Goal: Task Accomplishment & Management: Use online tool/utility

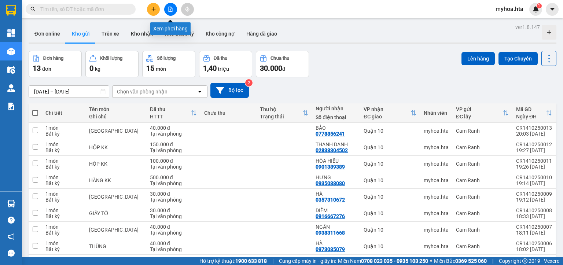
click at [170, 10] on icon "file-add" at bounding box center [170, 9] width 5 height 5
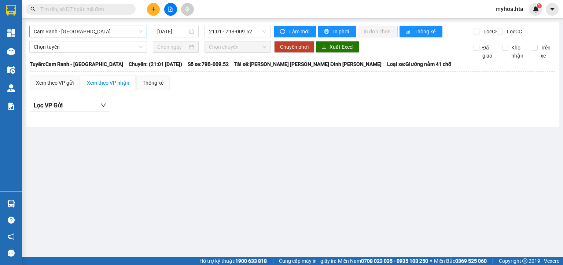
click at [116, 35] on span "Cam Ranh - [GEOGRAPHIC_DATA]" at bounding box center [88, 31] width 109 height 11
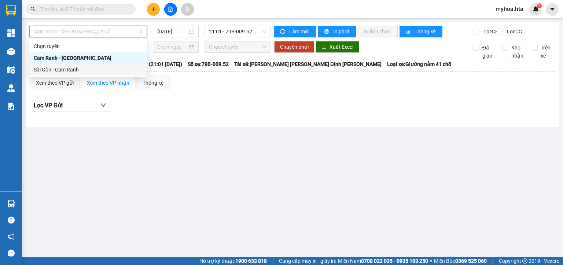
click at [98, 67] on div "Sài Gòn - Cam Ranh" at bounding box center [88, 70] width 109 height 8
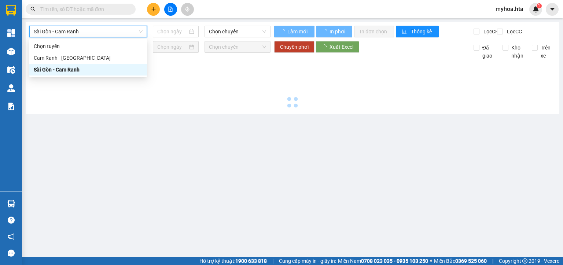
type input "[DATE]"
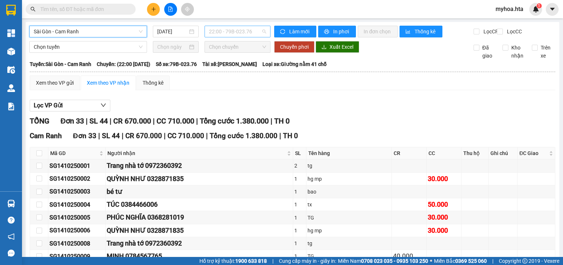
click at [246, 31] on span "22:00 - 79B-023.76" at bounding box center [238, 31] width 58 height 11
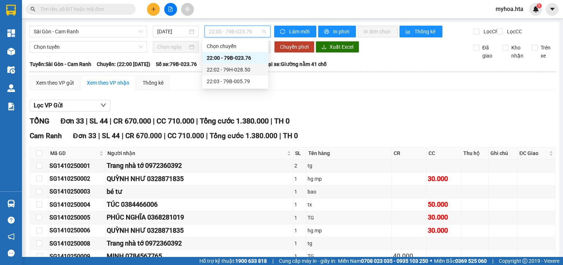
click at [225, 73] on div "22:02 - 79H-028.50" at bounding box center [235, 70] width 57 height 8
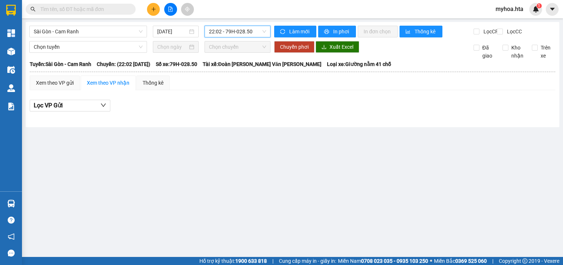
click at [240, 31] on span "22:02 - 79H-028.50" at bounding box center [238, 31] width 58 height 11
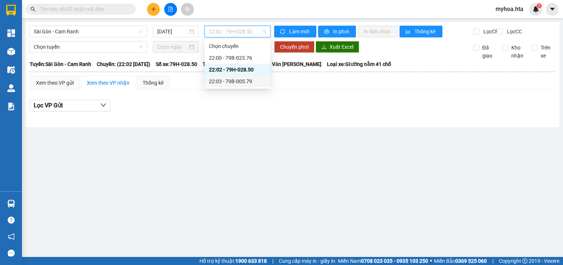
click at [232, 83] on div "22:03 - 79B-005.79" at bounding box center [237, 81] width 57 height 8
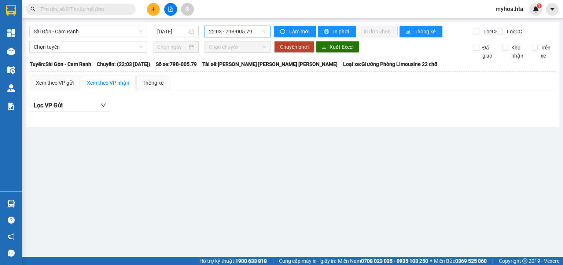
click at [246, 32] on span "22:03 - 79B-005.79" at bounding box center [238, 31] width 58 height 11
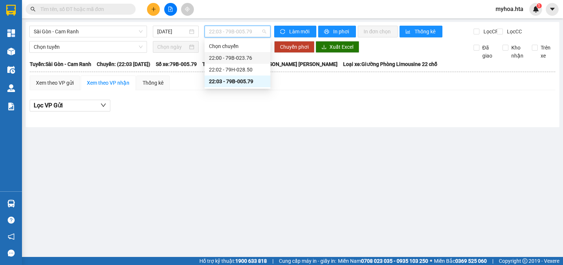
click at [237, 59] on div "22:00 - 79B-023.76" at bounding box center [237, 58] width 57 height 8
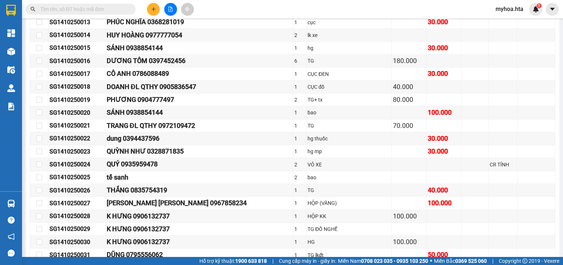
scroll to position [370, 0]
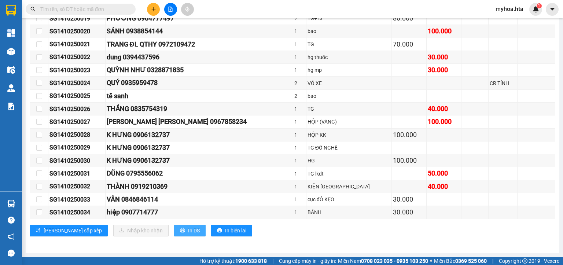
click at [188, 233] on span "In DS" at bounding box center [194, 230] width 12 height 8
